Goal: Share content: Share content

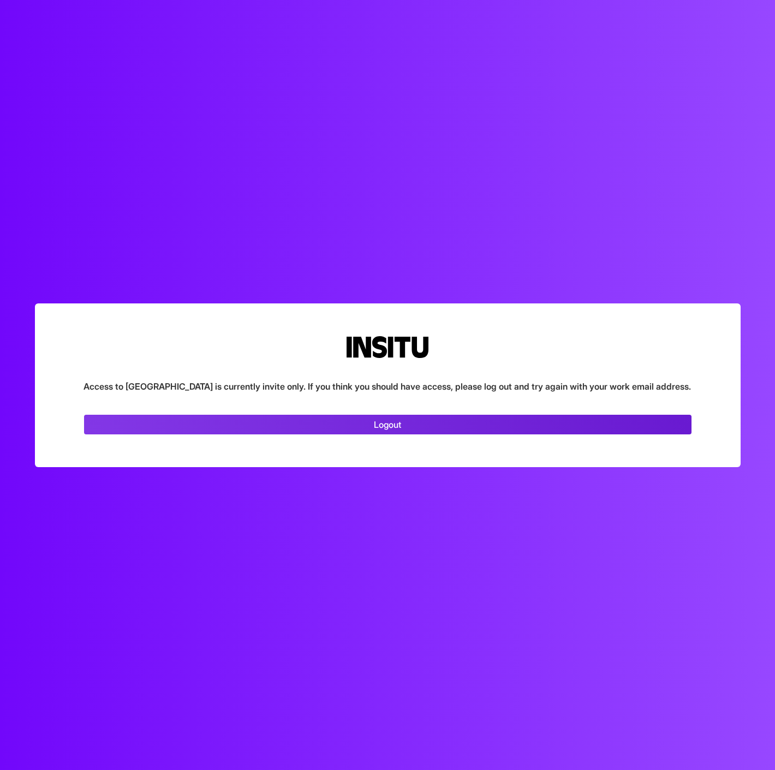
click at [387, 420] on link "Logout" at bounding box center [387, 425] width 607 height 20
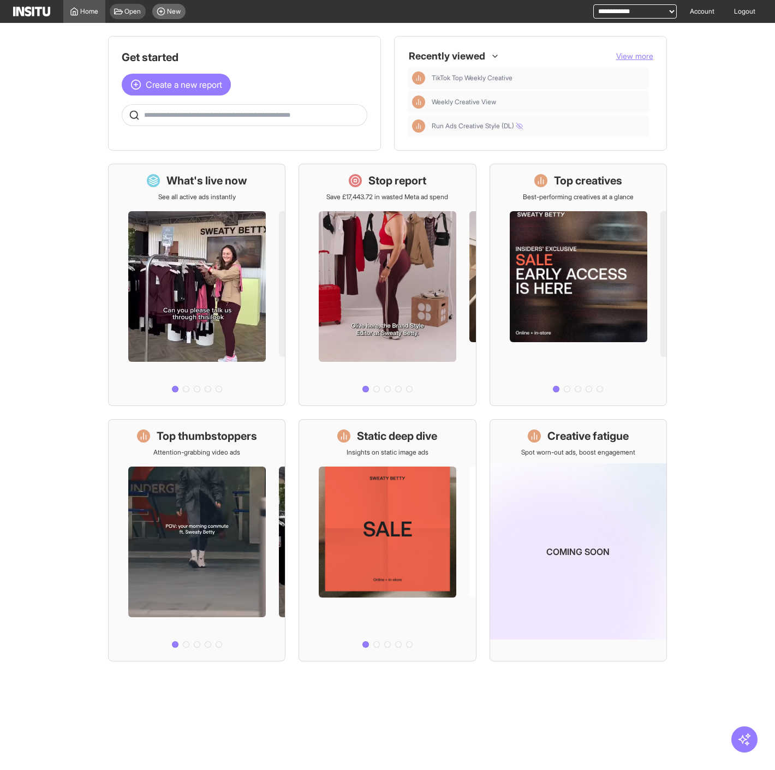
click at [166, 14] on div "New" at bounding box center [168, 11] width 33 height 15
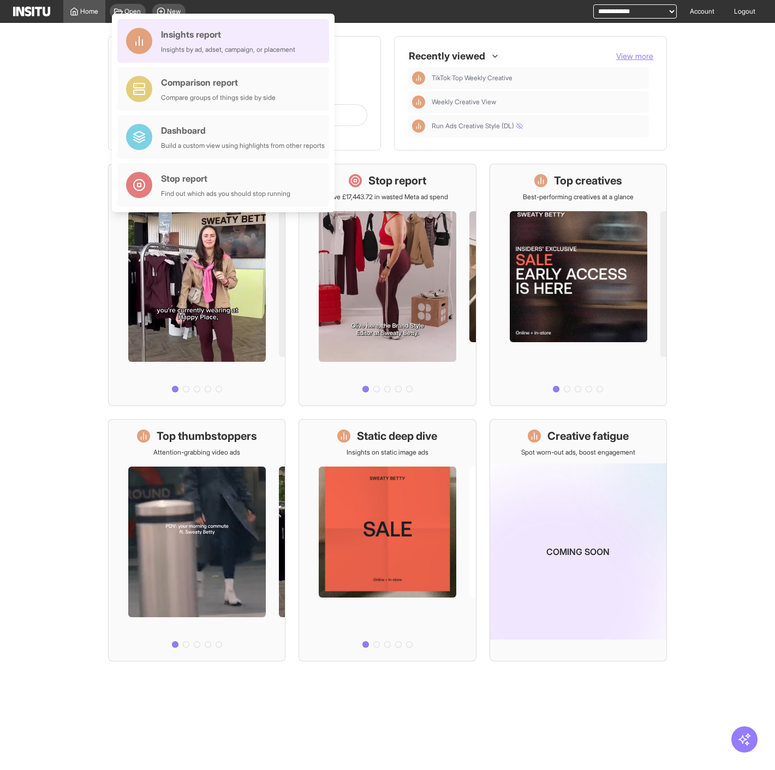
click at [207, 37] on div "Insights report" at bounding box center [228, 34] width 134 height 13
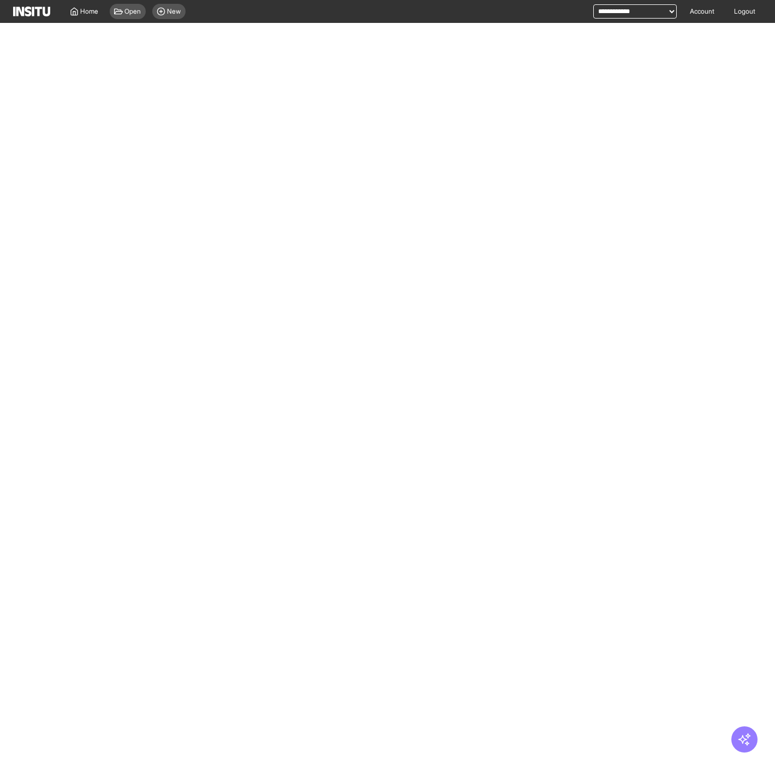
select select "**"
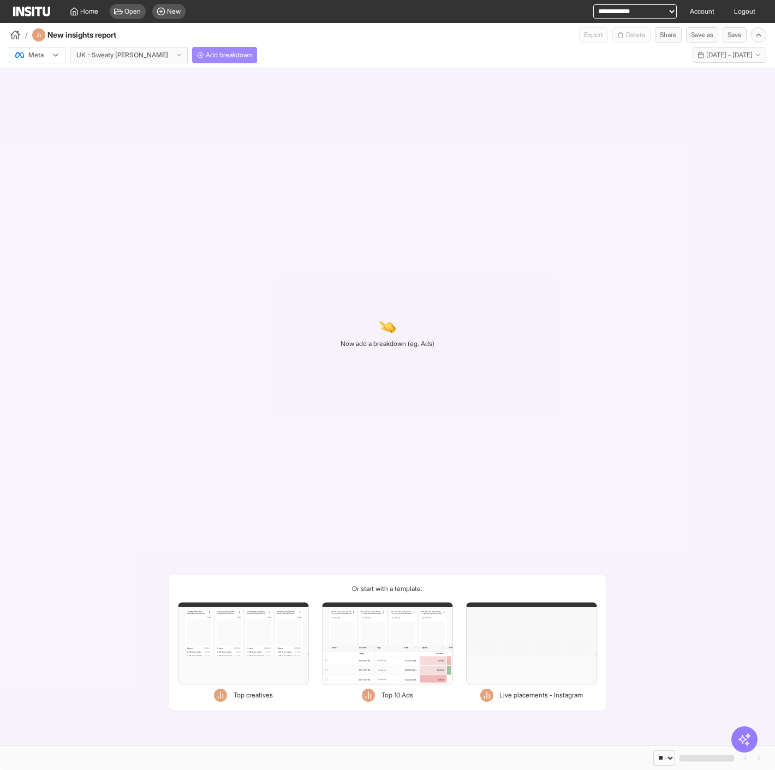
click at [206, 53] on span "Add breakdown" at bounding box center [229, 55] width 46 height 9
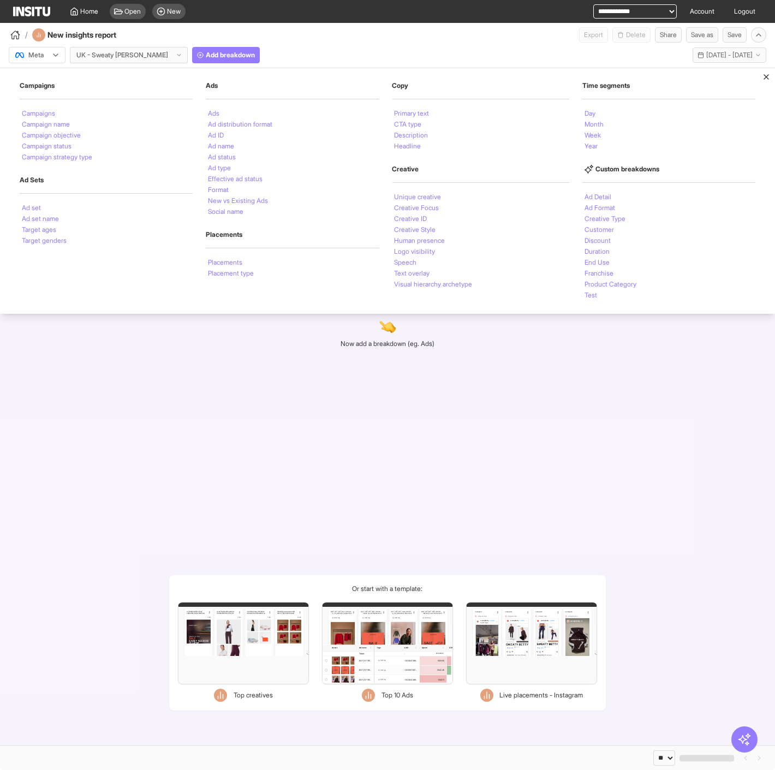
click at [0, 49] on div "Meta UK - Sweaty Betty Add breakdown Campaigns Campaigns Campaign name Campaign…" at bounding box center [387, 53] width 775 height 21
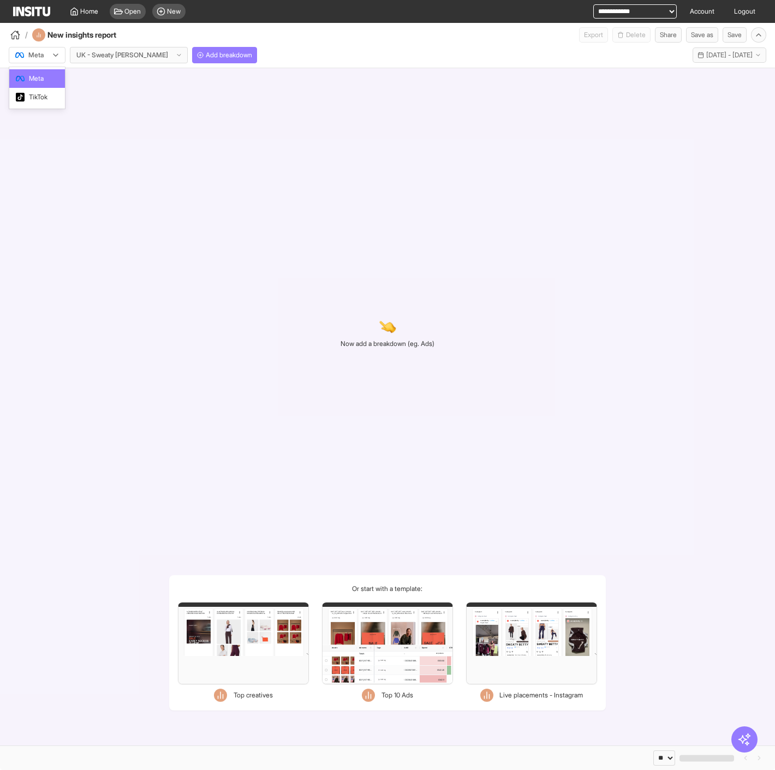
click at [25, 55] on div at bounding box center [29, 55] width 31 height 11
click at [59, 94] on div "TikTok" at bounding box center [37, 97] width 56 height 19
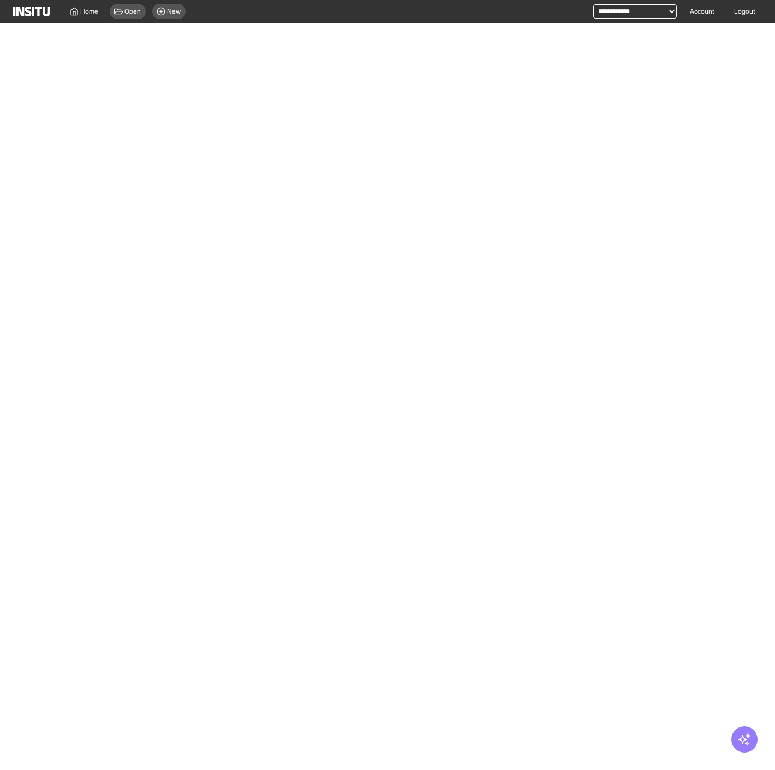
select select "**"
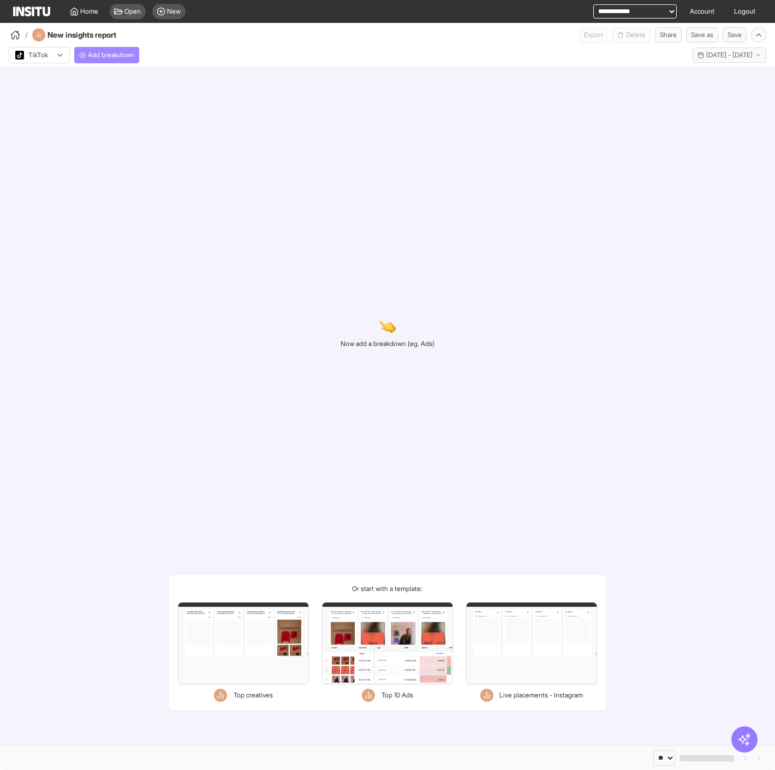
click at [132, 55] on span "Add breakdown" at bounding box center [111, 55] width 46 height 9
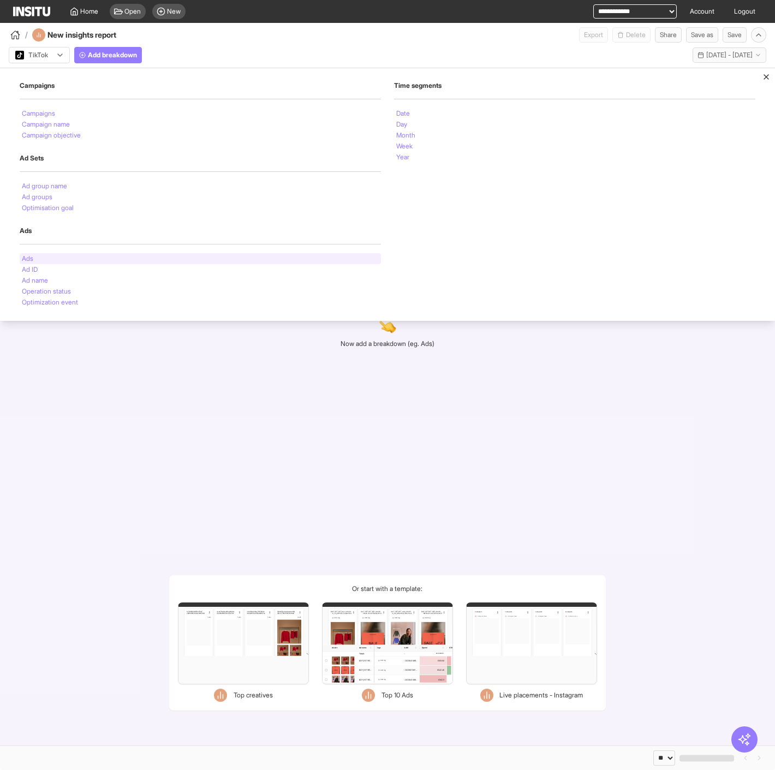
click at [57, 259] on div "Ads" at bounding box center [200, 258] width 361 height 11
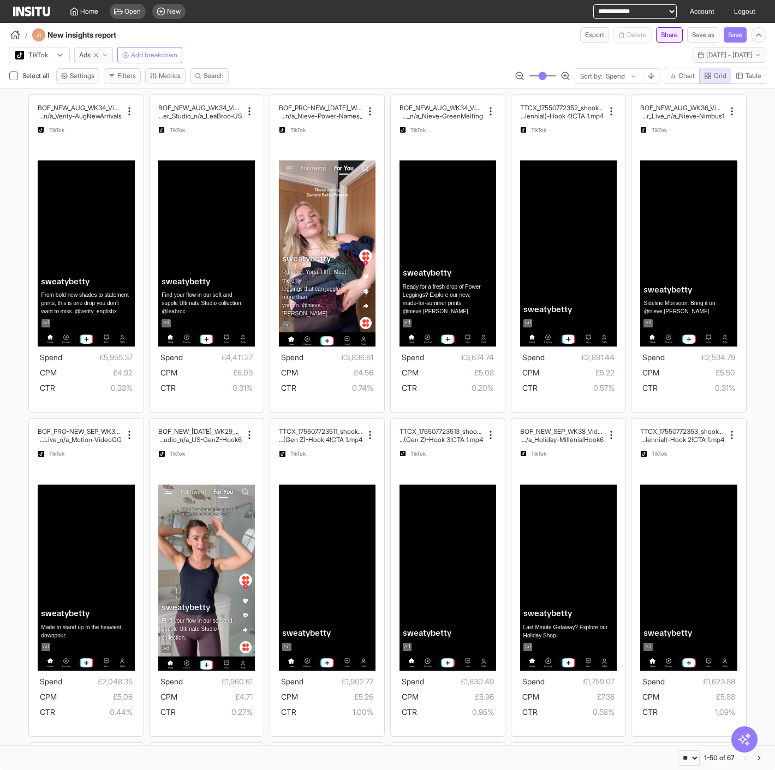
click at [668, 37] on button "Share" at bounding box center [669, 34] width 27 height 15
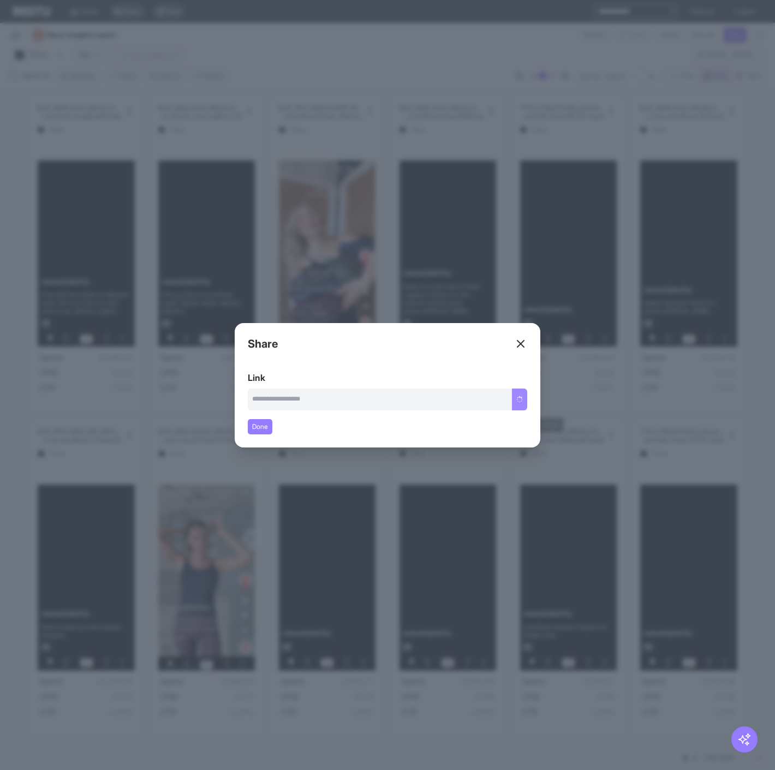
type input "**********"
click at [509, 399] on button "Copy link" at bounding box center [509, 400] width 37 height 22
click at [667, 406] on div "Close overlay" at bounding box center [387, 385] width 775 height 770
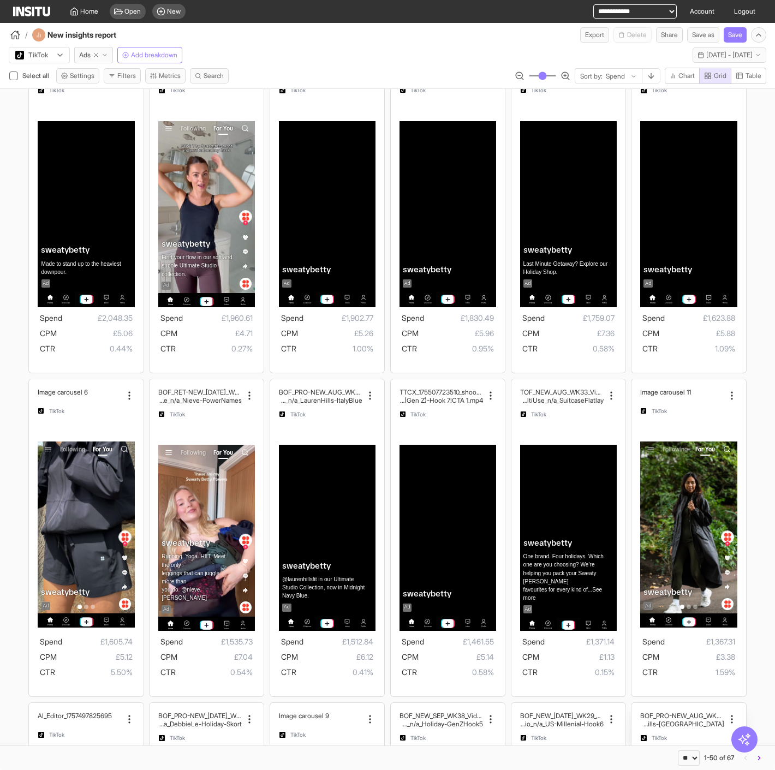
scroll to position [485, 0]
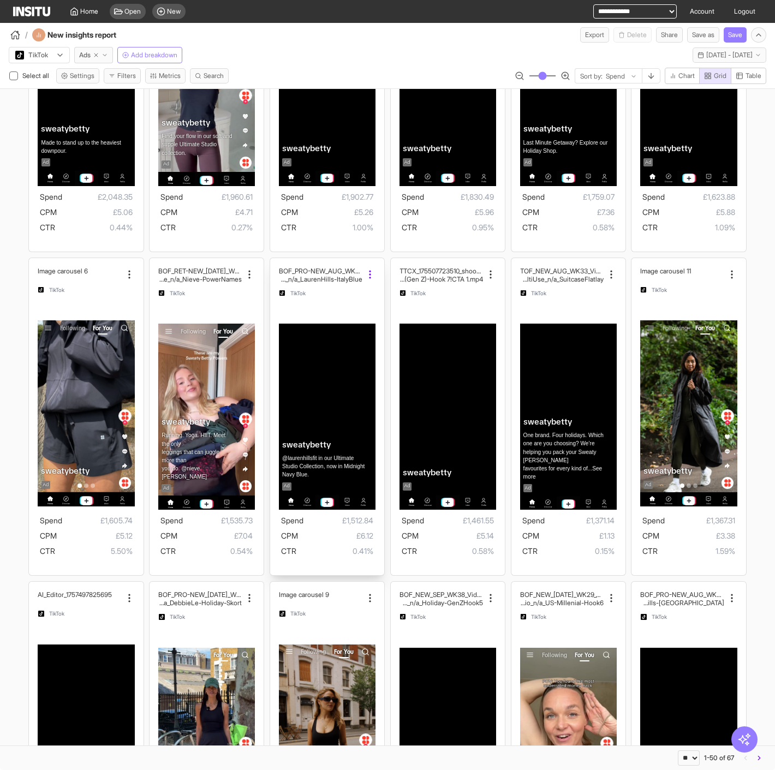
click at [365, 275] on icon at bounding box center [370, 274] width 11 height 11
click at [387, 303] on span "Copy name" at bounding box center [390, 304] width 39 height 11
click at [608, 275] on icon at bounding box center [611, 274] width 11 height 11
click at [636, 308] on span "Copy name" at bounding box center [634, 304] width 39 height 11
click at [719, 54] on span "20 Aug 25 - 18 Sep 25" at bounding box center [729, 55] width 46 height 9
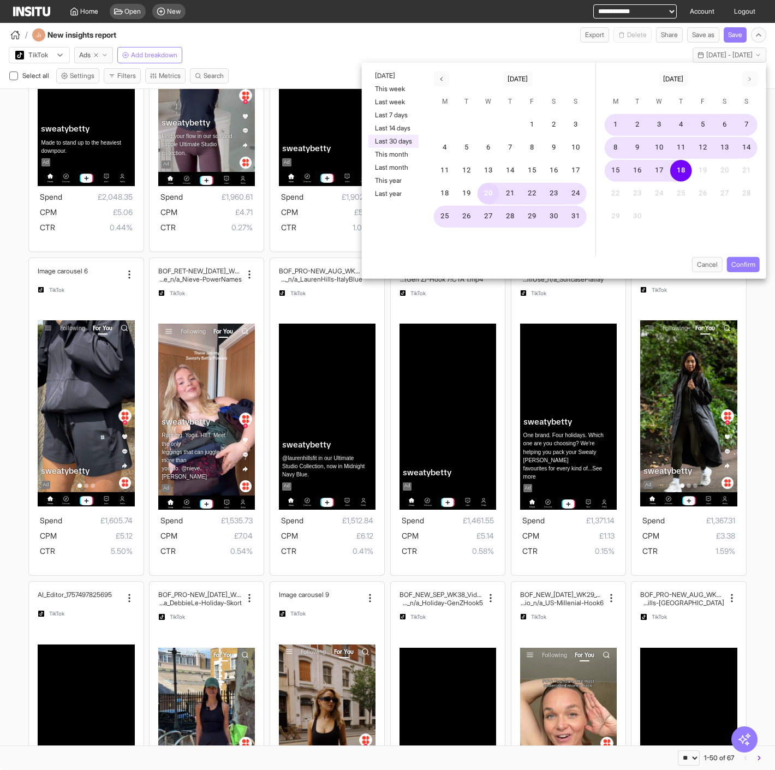
click at [491, 192] on button "20" at bounding box center [489, 194] width 22 height 22
click at [682, 170] on button "18" at bounding box center [681, 171] width 22 height 22
click at [742, 265] on button "Confirm" at bounding box center [743, 264] width 33 height 15
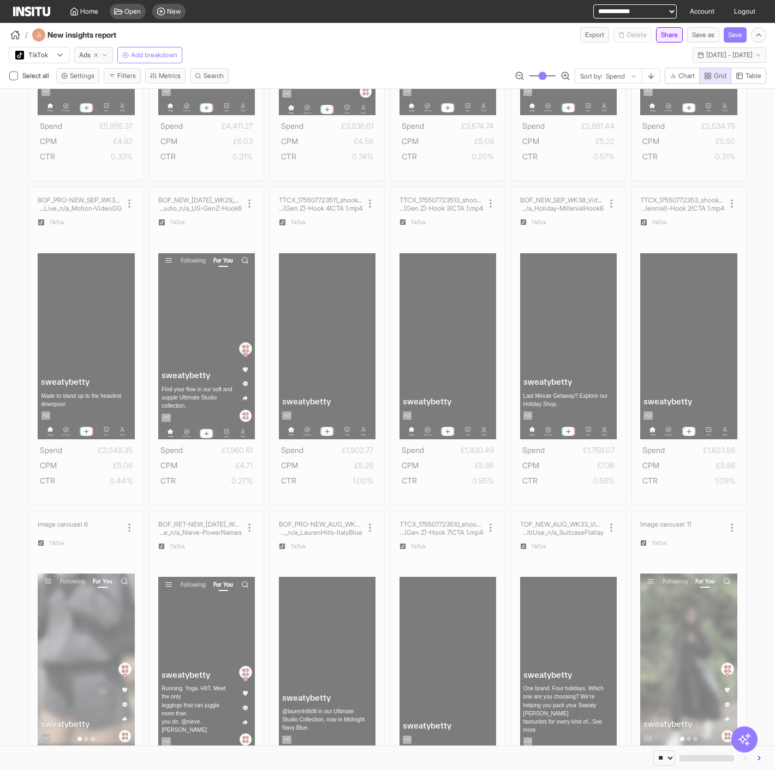
scroll to position [485, 0]
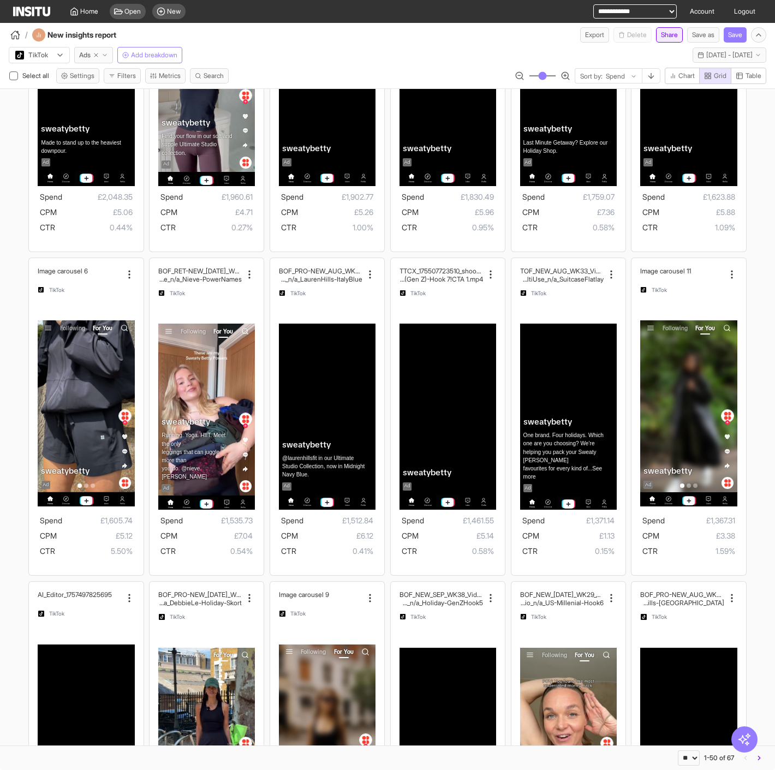
click at [669, 40] on button "Share" at bounding box center [669, 34] width 27 height 15
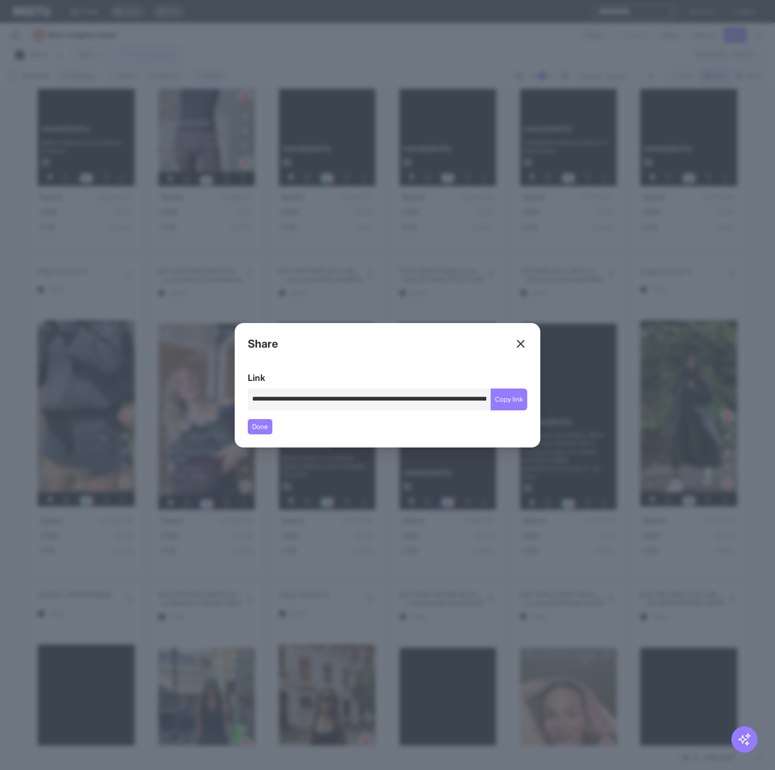
type input "**********"
click at [514, 393] on button "Copy link" at bounding box center [509, 400] width 37 height 22
click at [521, 342] on icon at bounding box center [520, 343] width 13 height 13
